Goal: Information Seeking & Learning: Learn about a topic

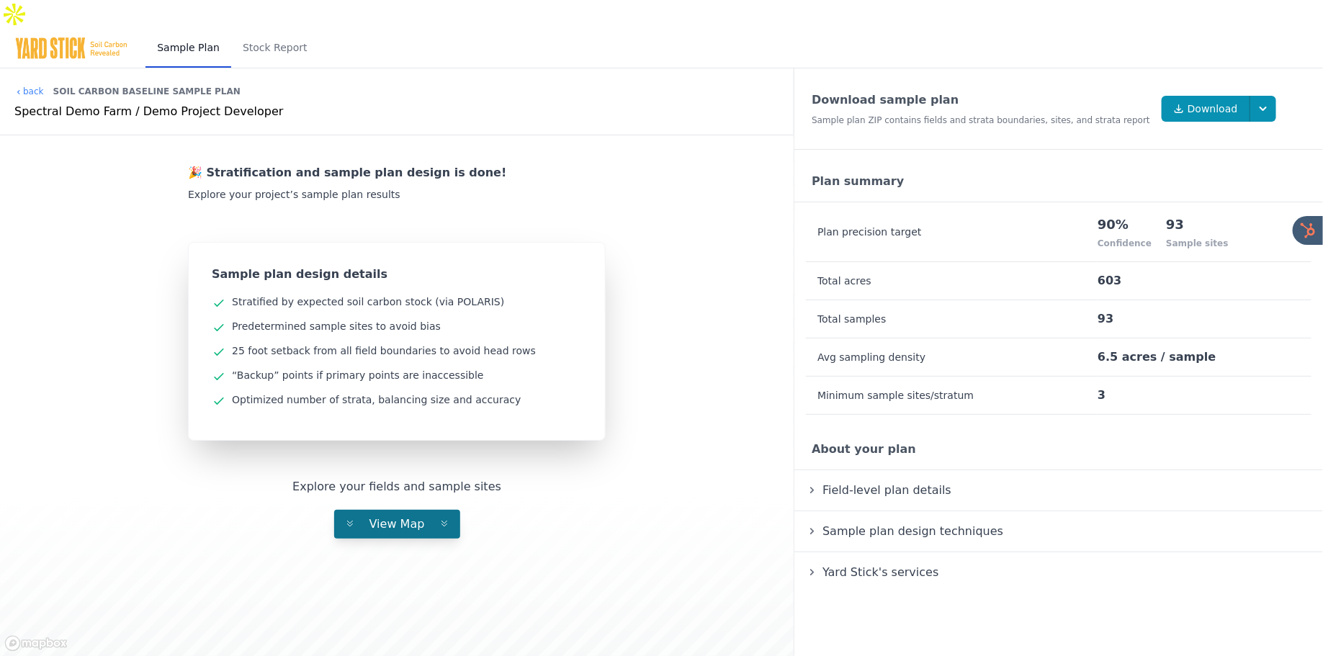
click at [397, 517] on span "View Map" at bounding box center [397, 524] width 78 height 14
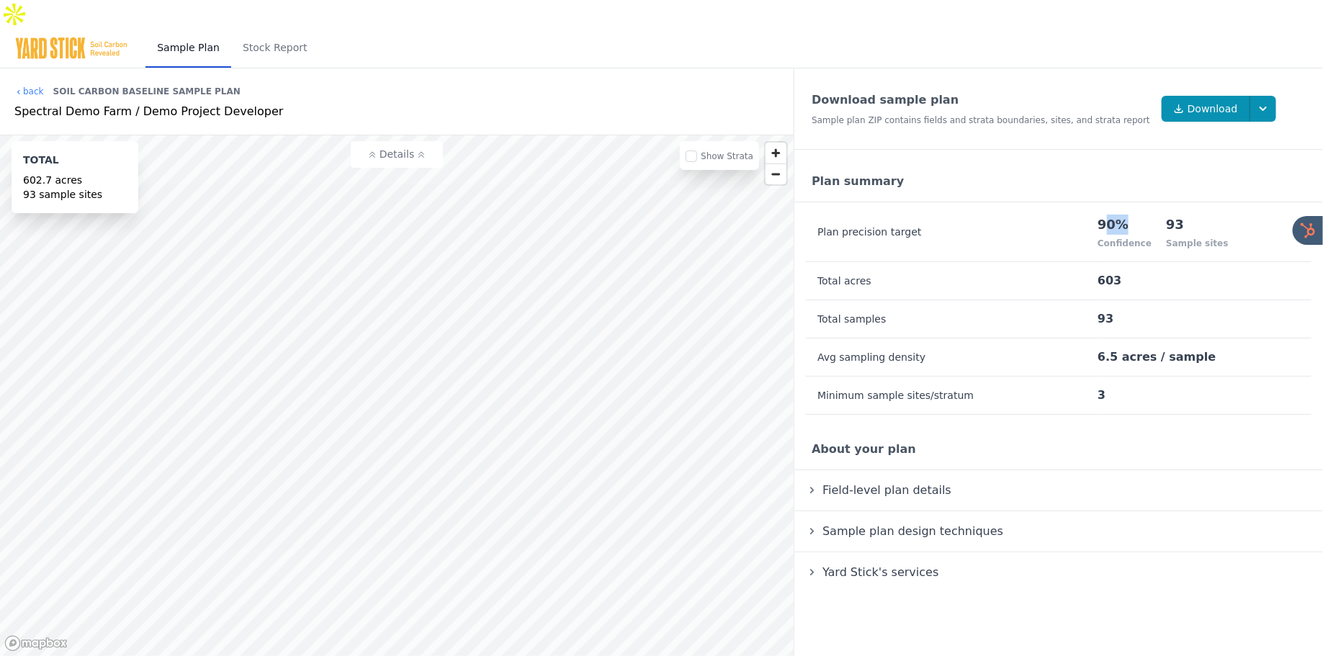
drag, startPoint x: 1108, startPoint y: 188, endPoint x: 1151, endPoint y: 188, distance: 42.5
click at [1151, 215] on div "90%" at bounding box center [1124, 225] width 54 height 20
click at [696, 150] on input "checkbox" at bounding box center [691, 156] width 12 height 12
checkbox input "true"
click at [477, 29] on div "Sample Plan Stock Report" at bounding box center [661, 49] width 1323 height 40
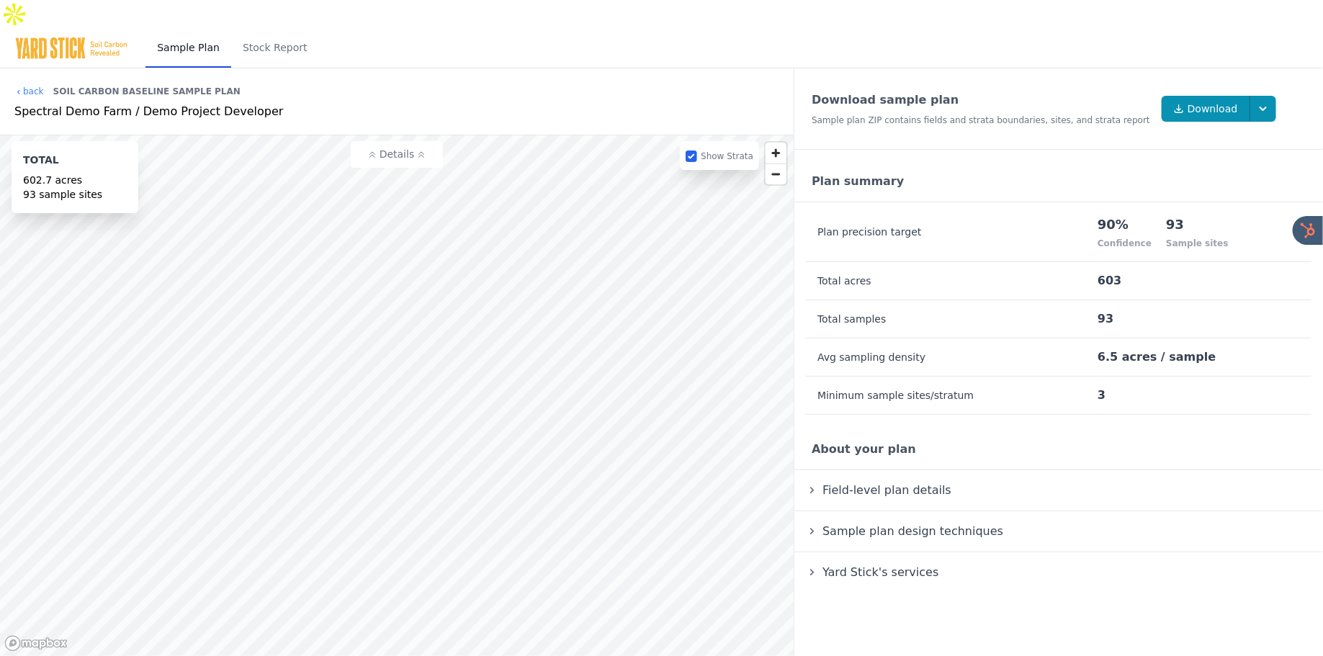
click at [464, 29] on div "Sample Plan Stock Report" at bounding box center [661, 49] width 1323 height 40
click at [277, 29] on link "Stock Report" at bounding box center [275, 48] width 88 height 39
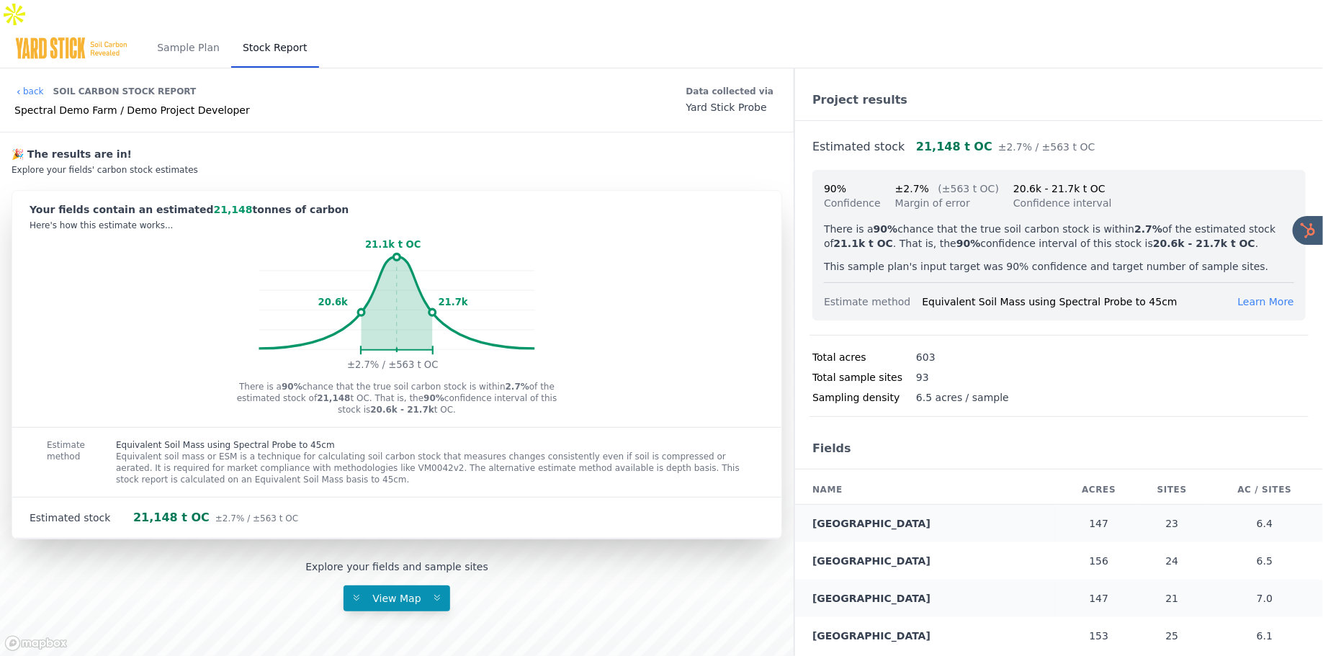
drag, startPoint x: 189, startPoint y: 181, endPoint x: 415, endPoint y: 181, distance: 226.8
click at [415, 202] on div "Your fields contain an estimated 21,148 tonnes of carbon" at bounding box center [397, 209] width 734 height 14
drag, startPoint x: 824, startPoint y: 158, endPoint x: 961, endPoint y: 170, distance: 137.3
click at [960, 181] on div "90% Confidence ±2.7% (±563 t OC) Margin of error 20.6k - 21.7k t OC Confidence …" at bounding box center [1059, 195] width 470 height 29
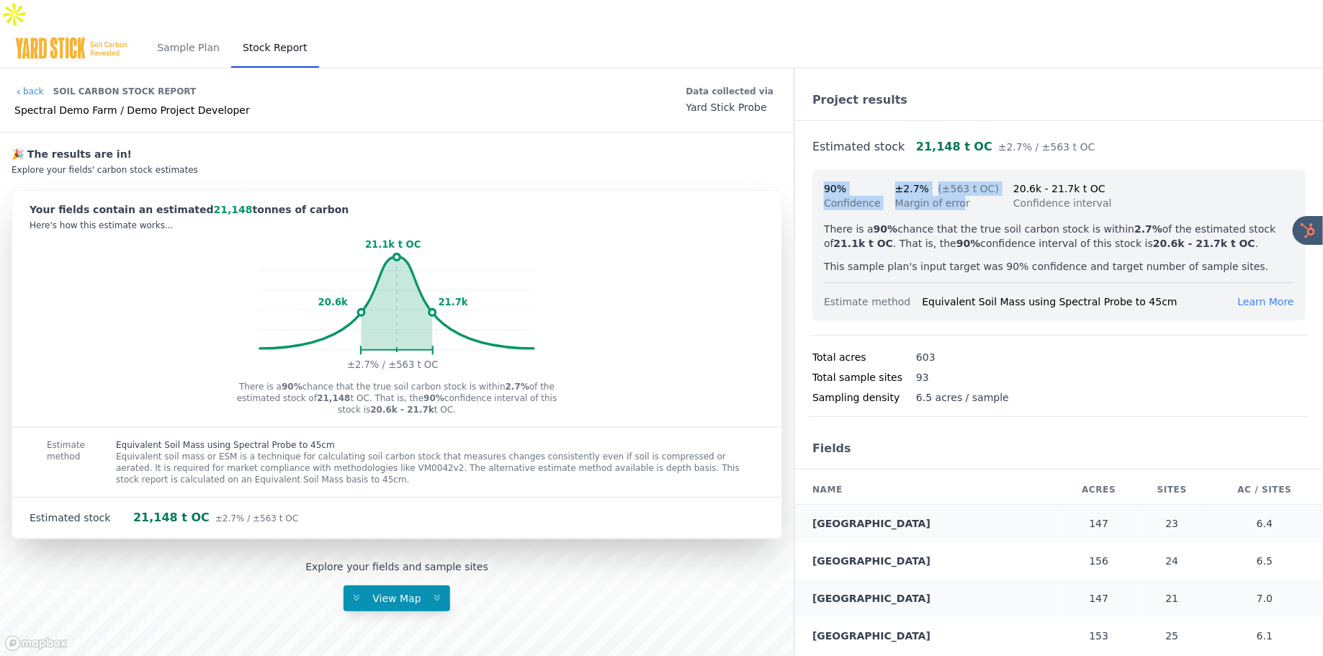
click at [824, 183] on span "90%" at bounding box center [835, 189] width 22 height 12
drag, startPoint x: 889, startPoint y: 156, endPoint x: 955, endPoint y: 156, distance: 66.2
click at [955, 181] on div "90% Confidence ±2.7% (±563 t OC) Margin of error 20.6k - 21.7k t OC Confidence …" at bounding box center [1059, 195] width 470 height 29
drag, startPoint x: 976, startPoint y: 175, endPoint x: 868, endPoint y: 148, distance: 112.1
click at [868, 170] on div "90% Confidence ±2.7% (±563 t OC) Margin of error 20.6k - 21.7k t OC Confidence …" at bounding box center [1058, 245] width 493 height 150
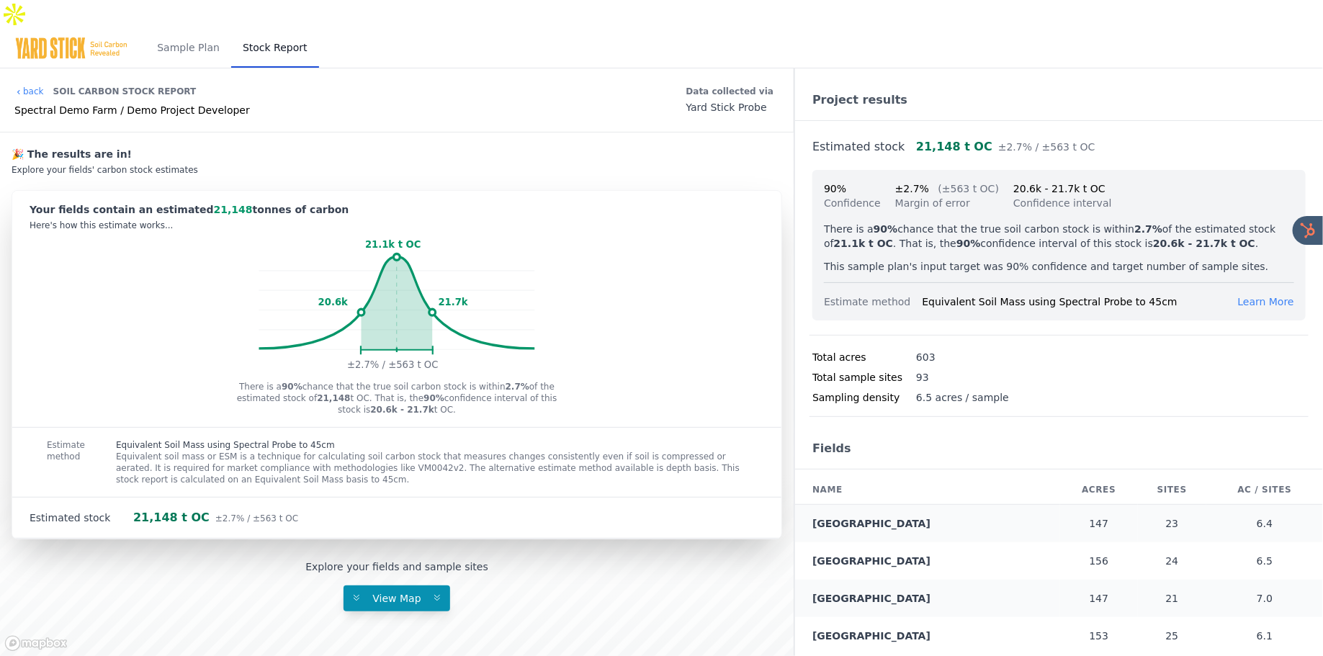
click at [346, 288] on rect at bounding box center [397, 306] width 276 height 138
click at [428, 29] on div "Sample Plan Stock Report" at bounding box center [661, 49] width 1323 height 40
click at [188, 29] on link "Sample Plan" at bounding box center [188, 48] width 86 height 39
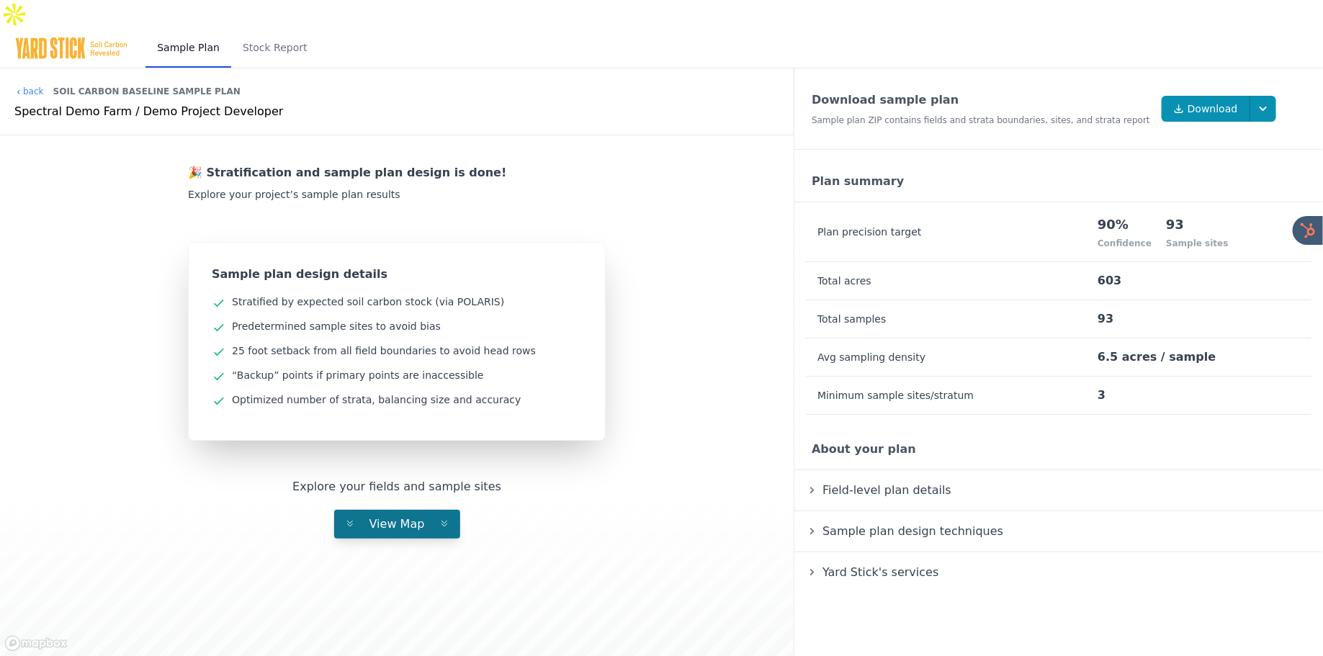
click at [404, 510] on button "View Map" at bounding box center [397, 524] width 126 height 29
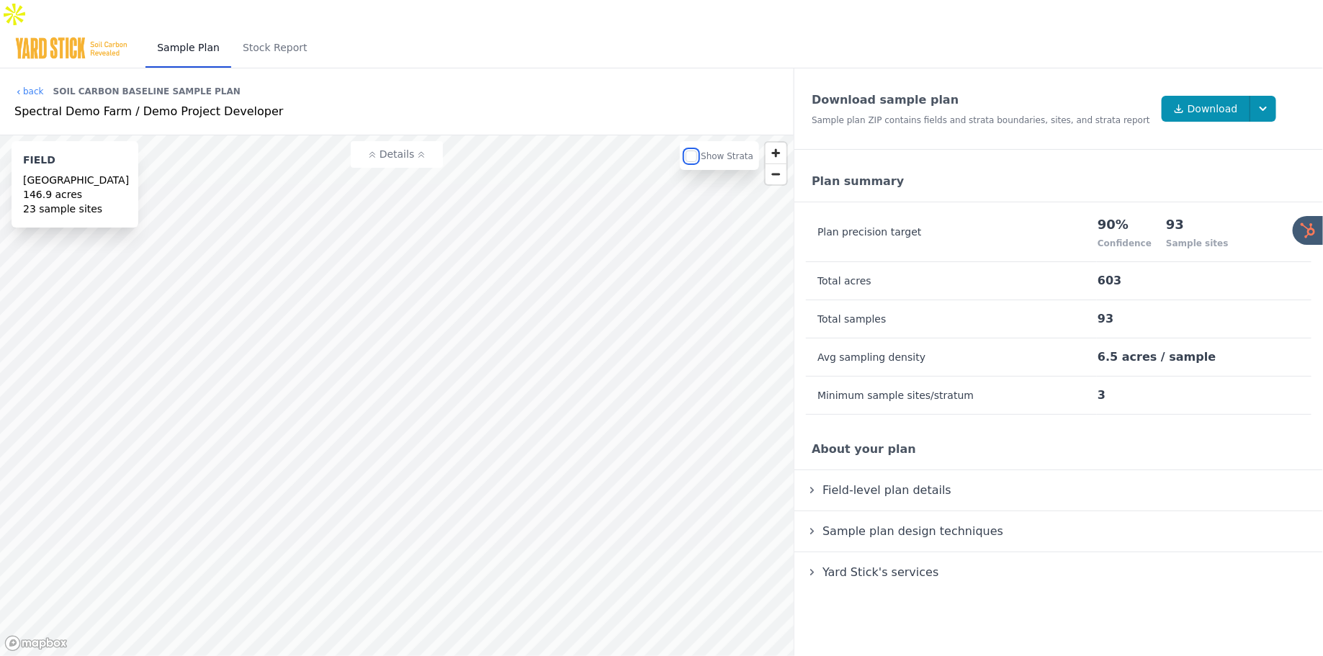
click at [693, 150] on input "checkbox" at bounding box center [691, 156] width 12 height 12
checkbox input "true"
click at [706, 29] on div "Sample Plan Stock Report" at bounding box center [661, 49] width 1323 height 40
click at [657, 29] on div "Sample Plan Stock Report" at bounding box center [661, 49] width 1323 height 40
